Goal: Task Accomplishment & Management: Manage account settings

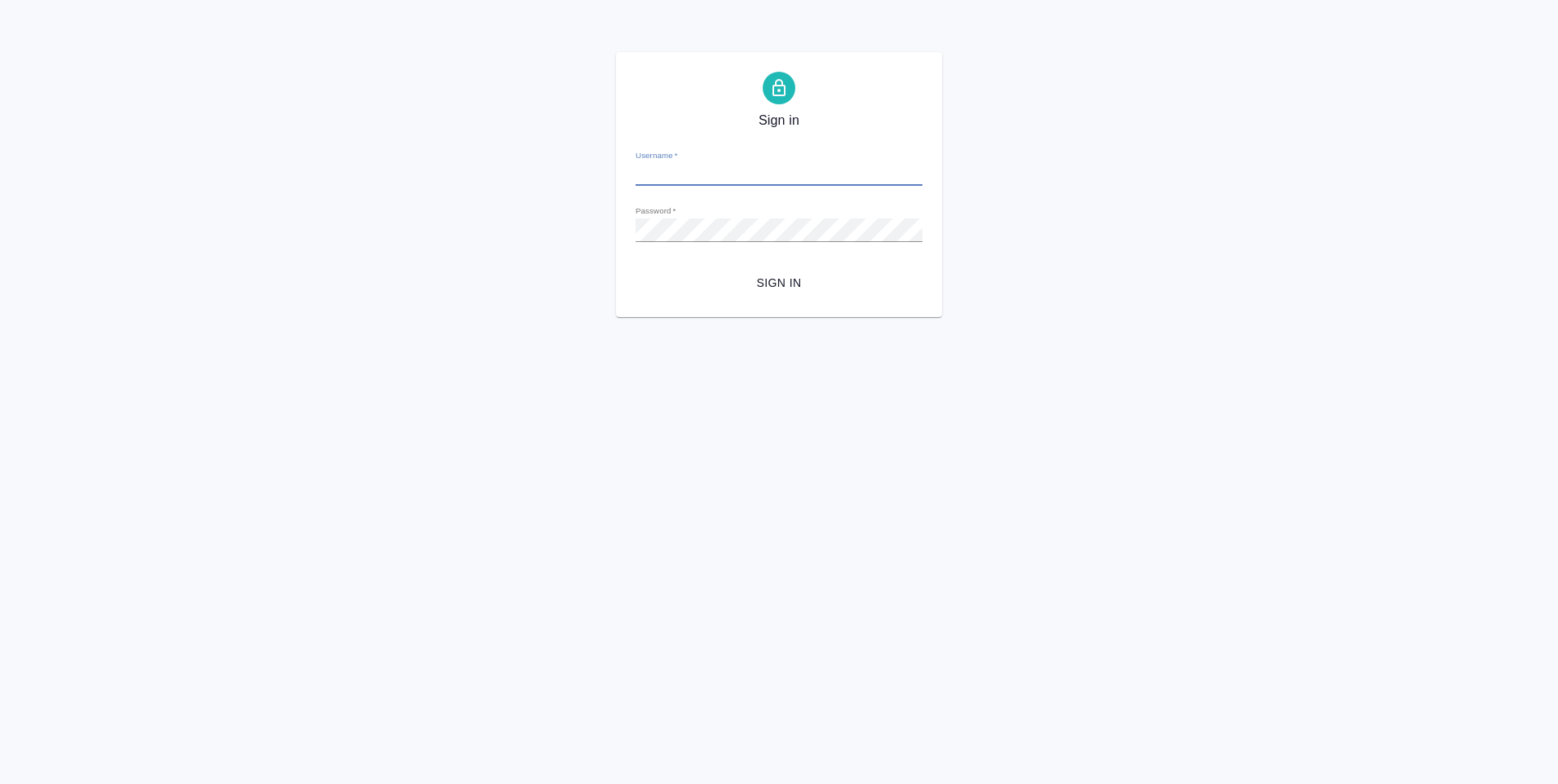
type input "r.romanenko@awatera.com"
click at [762, 285] on span "Sign in" at bounding box center [779, 284] width 261 height 20
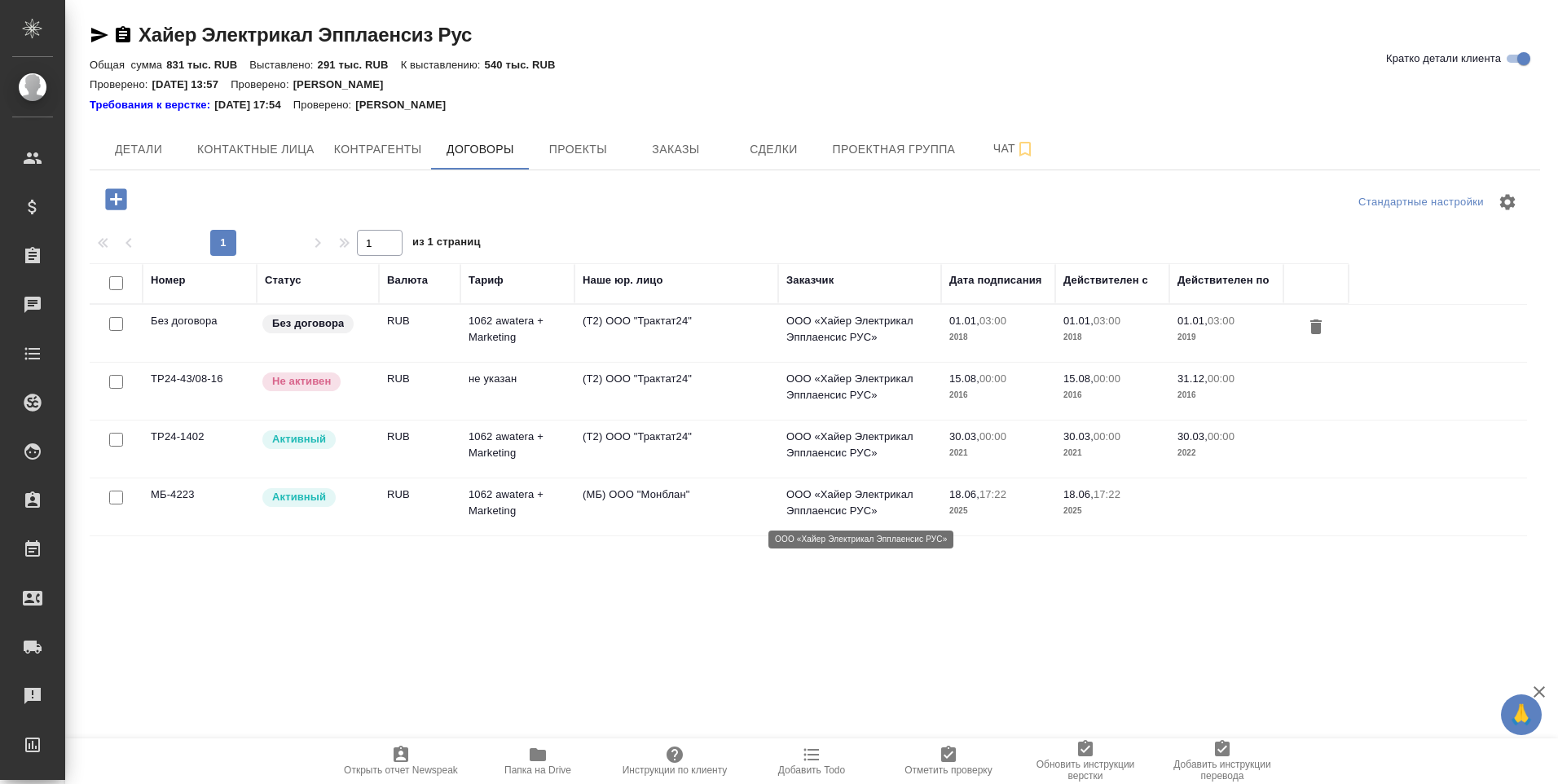
click at [848, 499] on p "ООО «Хайер Электрикал Эпплаенсис РУС»" at bounding box center [860, 503] width 147 height 33
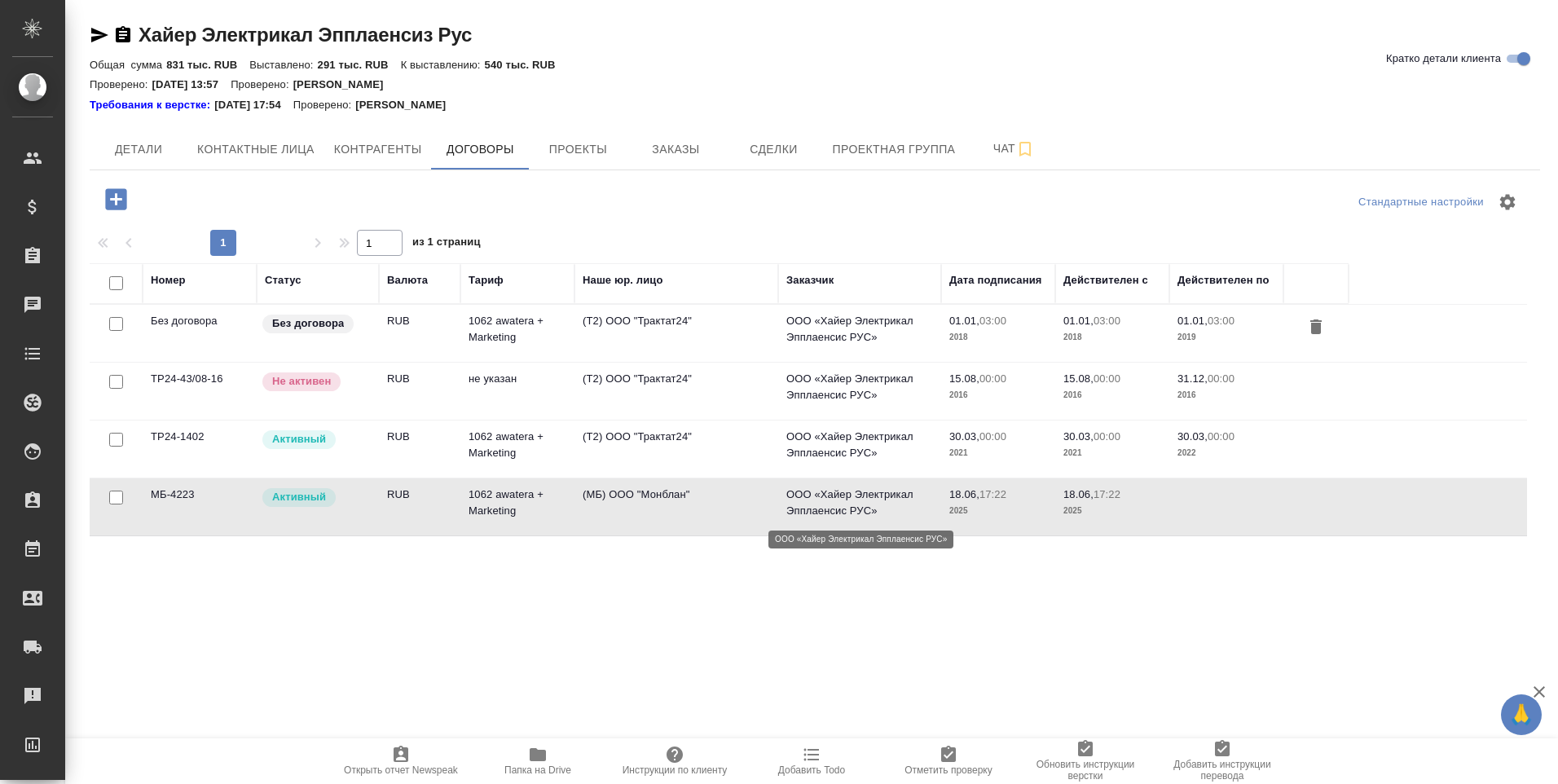
click at [848, 499] on p "ООО «Хайер Электрикал Эпплаенсис РУС»" at bounding box center [860, 503] width 147 height 33
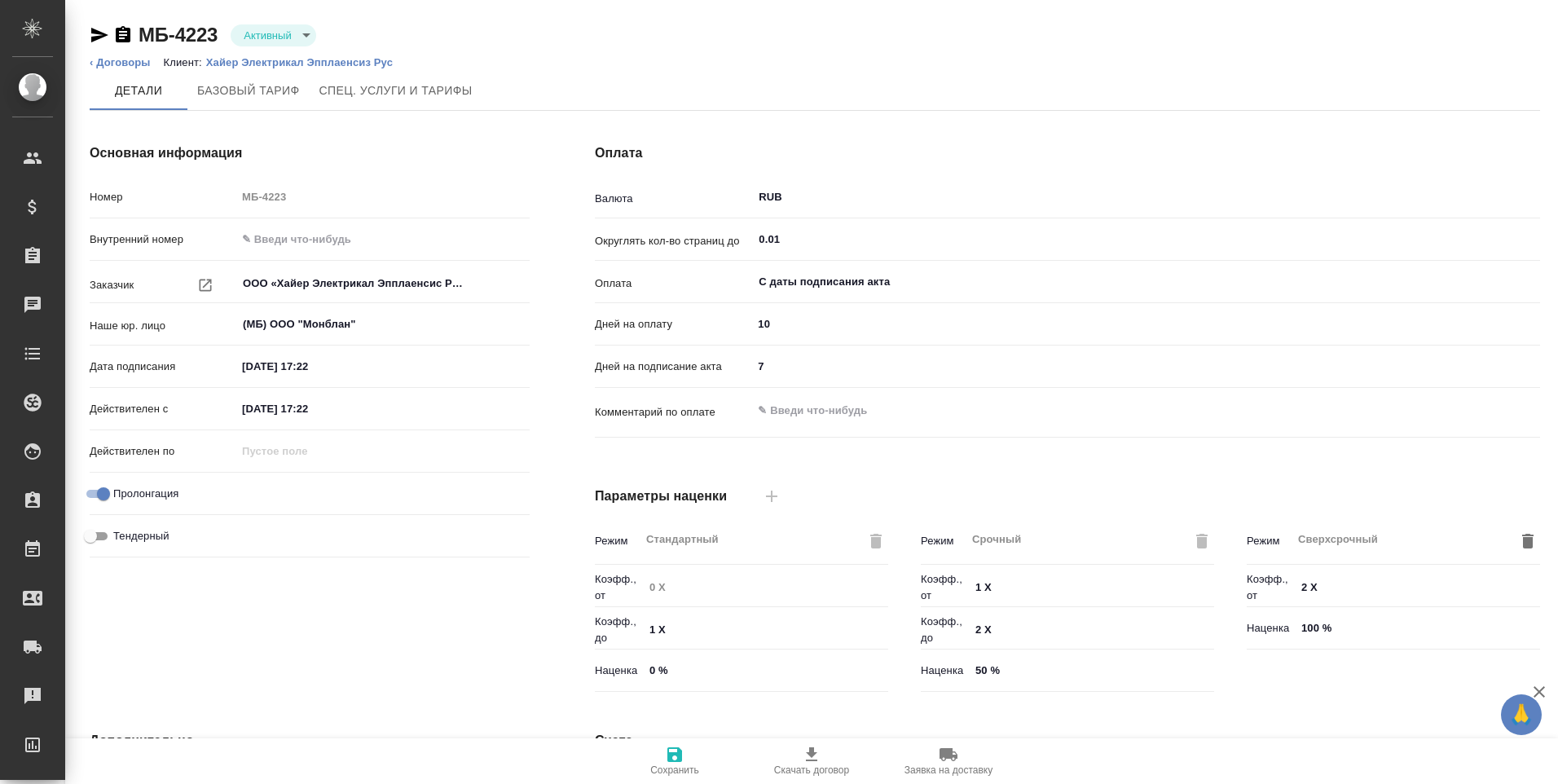
type input "1062 awatera + Marketing"
type input "Стандартный шаблон - [PHONE_NUMBER] - ВЫБЕРИ МЕНЯ!"
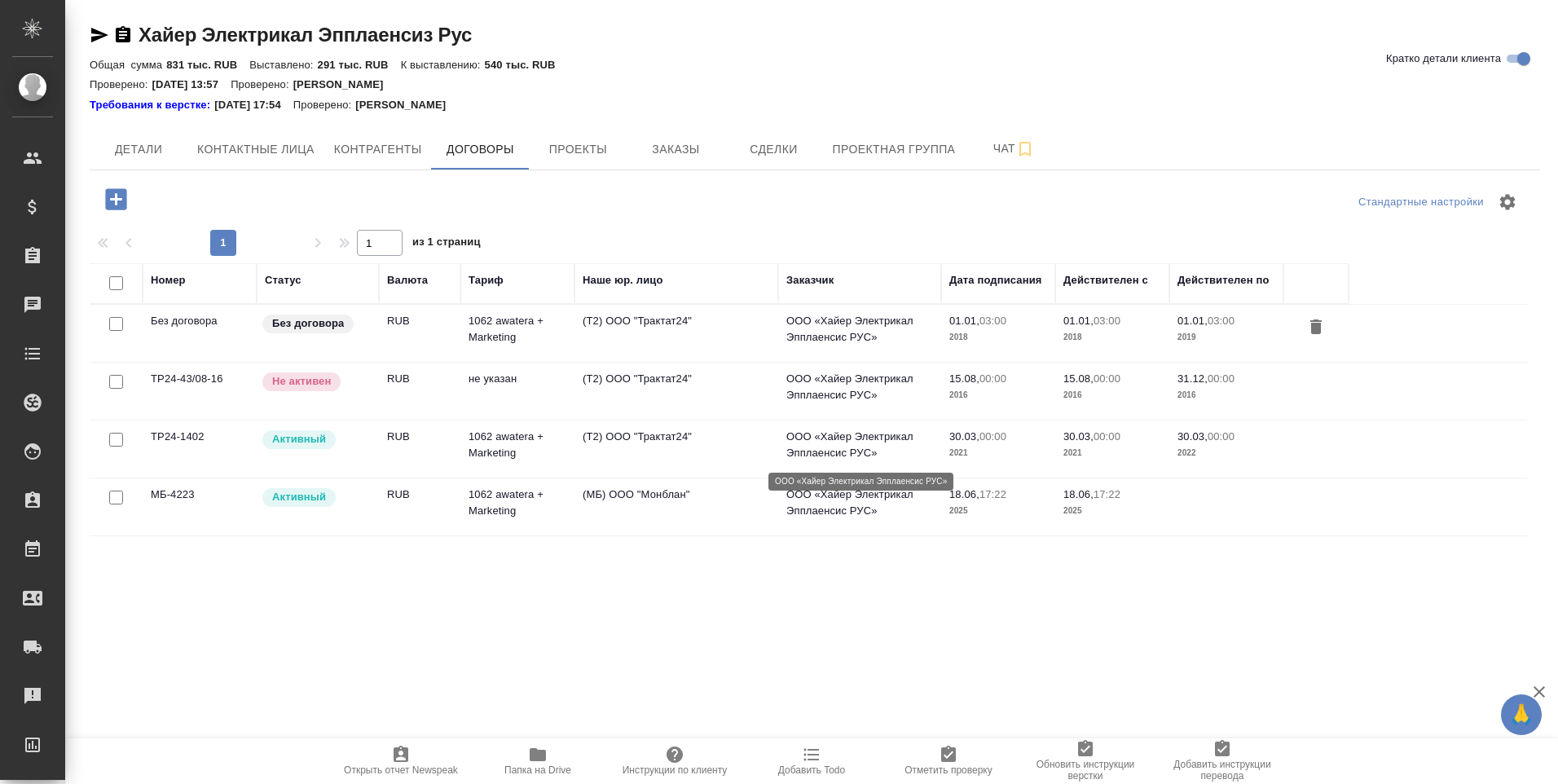
click at [866, 448] on p "ООО «Хайер Электрикал Эпплаенсис РУС»" at bounding box center [860, 445] width 147 height 33
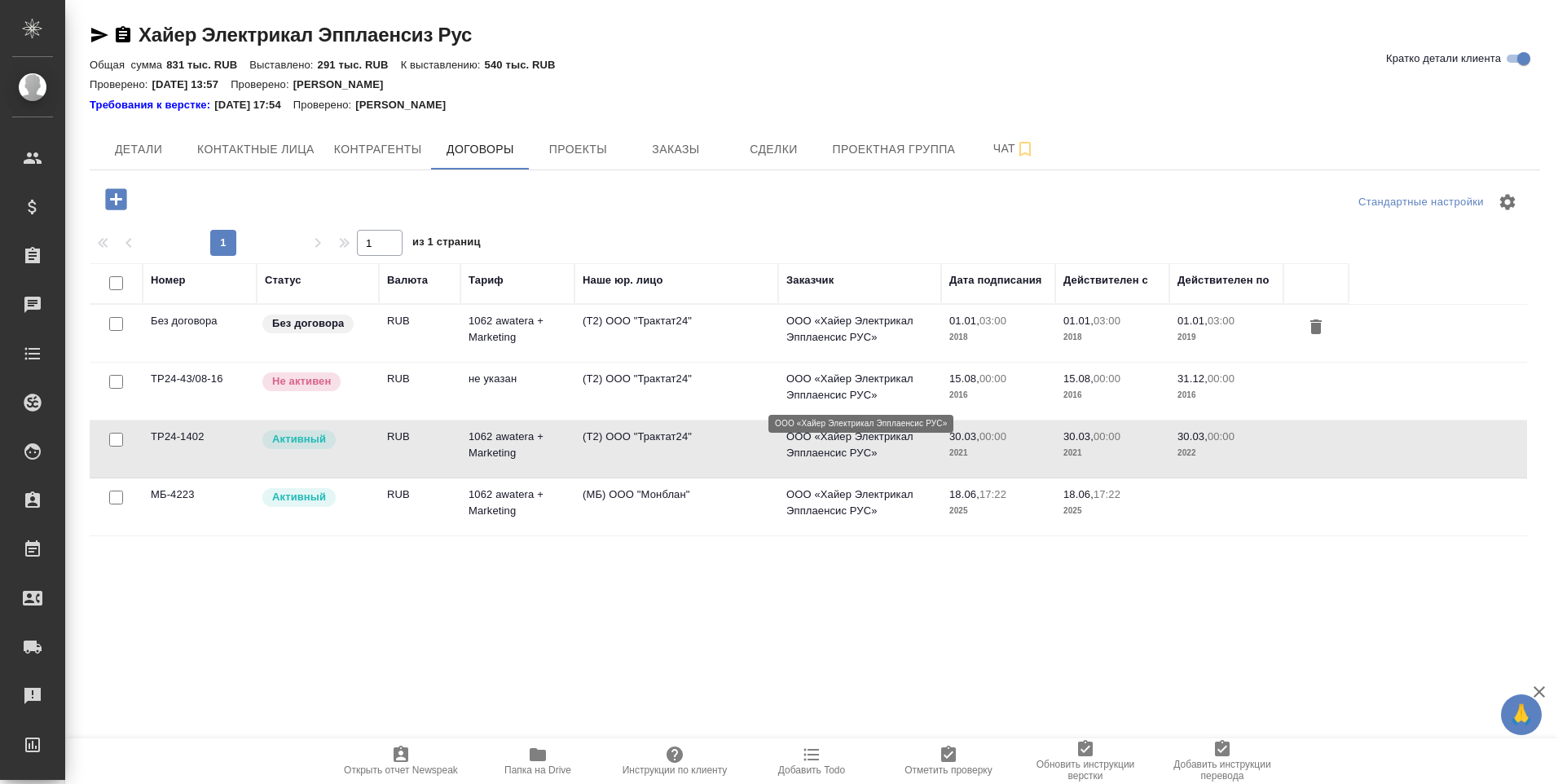
click at [877, 374] on p "ООО «Хайер Электрикал Эпплаенсис РУС»" at bounding box center [860, 387] width 147 height 33
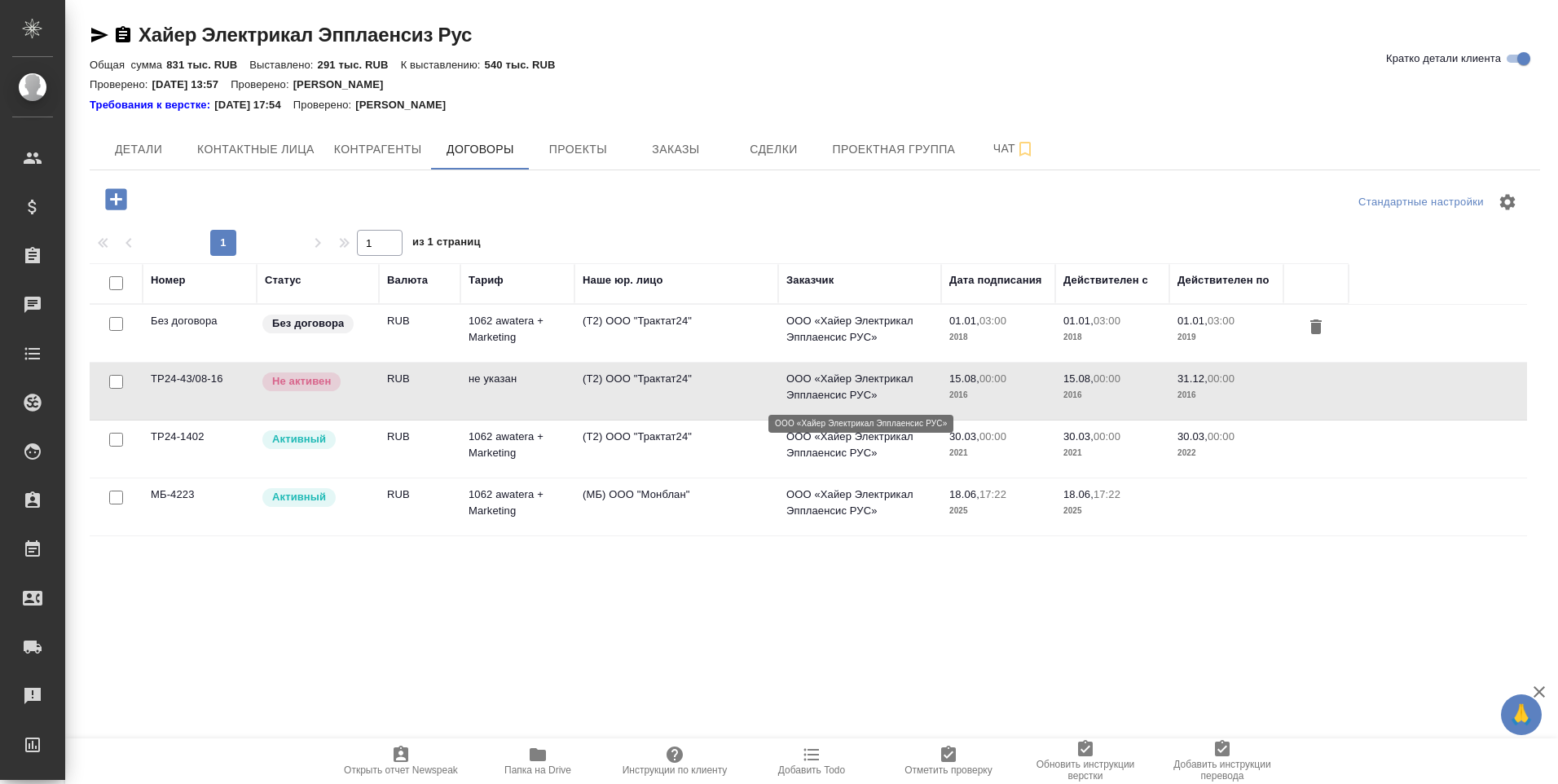
click at [877, 374] on p "ООО «Хайер Электрикал Эпплаенсис РУС»" at bounding box center [860, 387] width 147 height 33
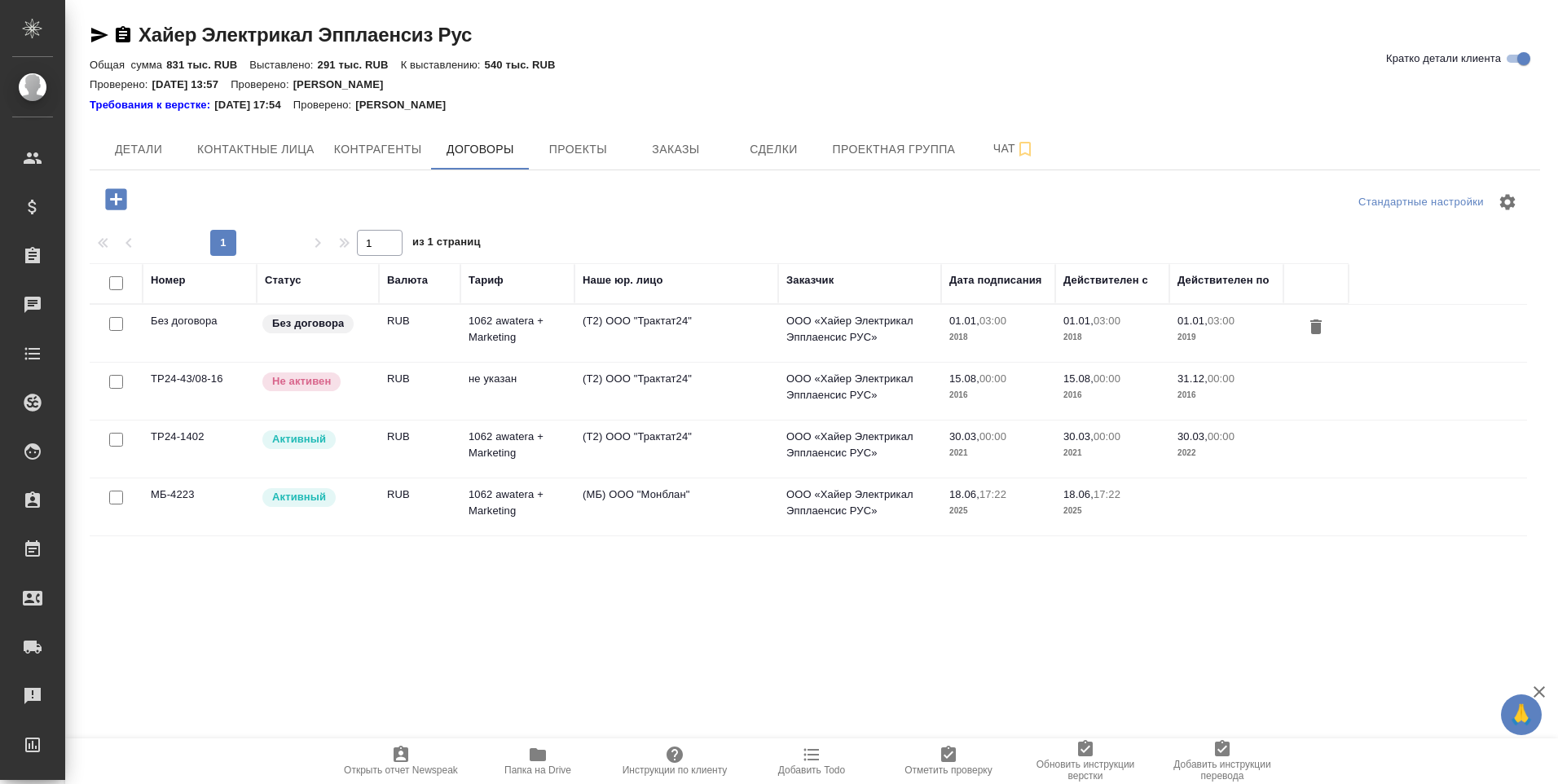
drag, startPoint x: 0, startPoint y: 0, endPoint x: 92, endPoint y: 31, distance: 97.1
click at [92, 31] on icon "button" at bounding box center [100, 35] width 17 height 14
